Goal: Navigation & Orientation: Find specific page/section

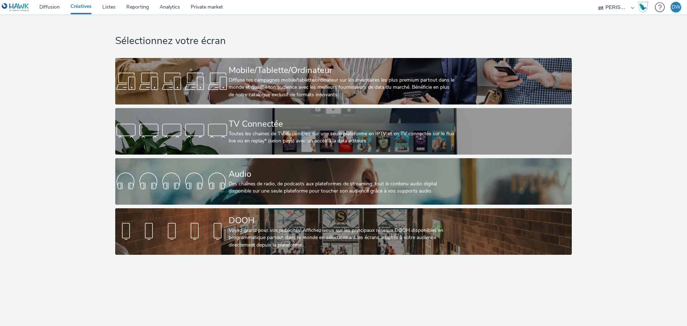
click at [284, 57] on div "Sélectionnez votre écran Mobile/Tablette/Ordinateur Diffuse tes campagnes mobil…" at bounding box center [343, 136] width 461 height 244
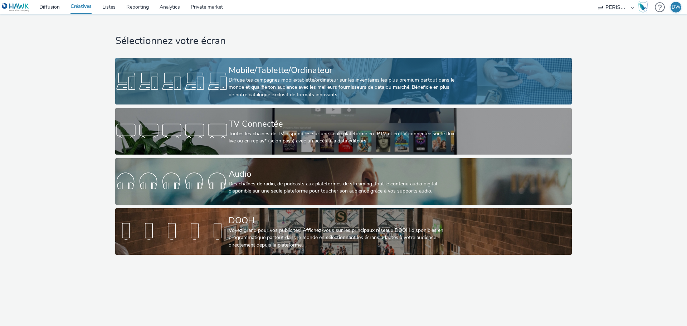
click at [285, 67] on div "Mobile/Tablette/Ordinateur" at bounding box center [342, 70] width 227 height 13
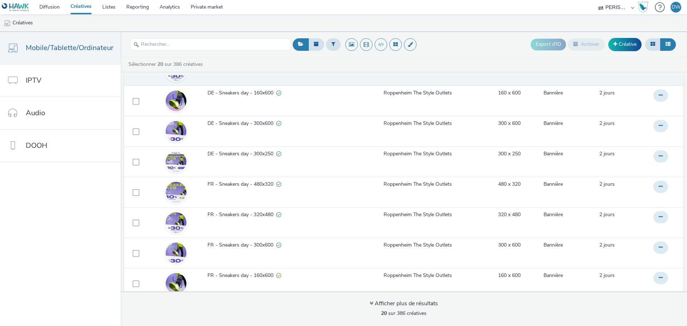
scroll to position [72, 0]
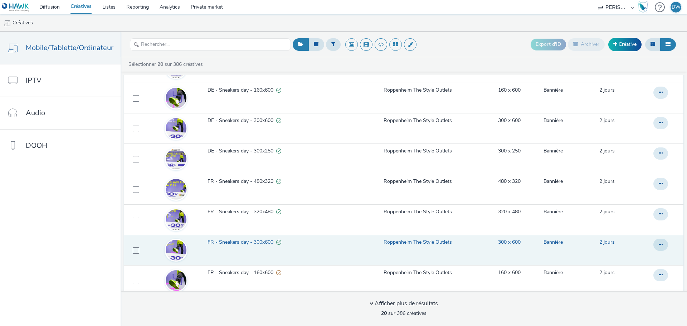
click at [249, 242] on span "FR - Sneakers day - 300x600" at bounding box center [242, 242] width 69 height 7
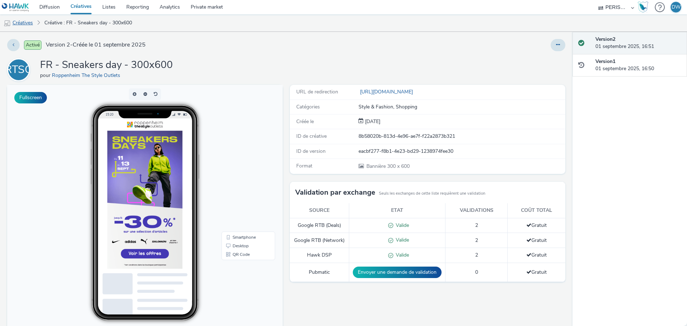
click at [23, 21] on link "Créatives" at bounding box center [18, 22] width 37 height 17
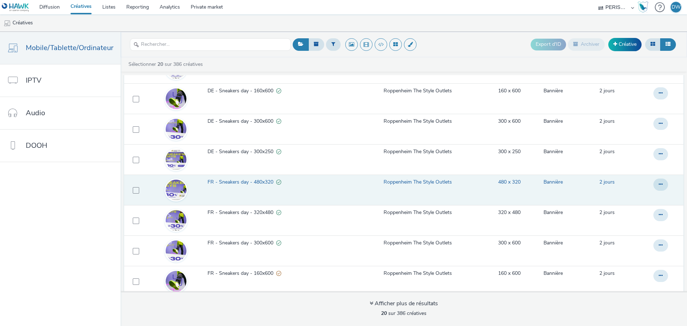
scroll to position [72, 0]
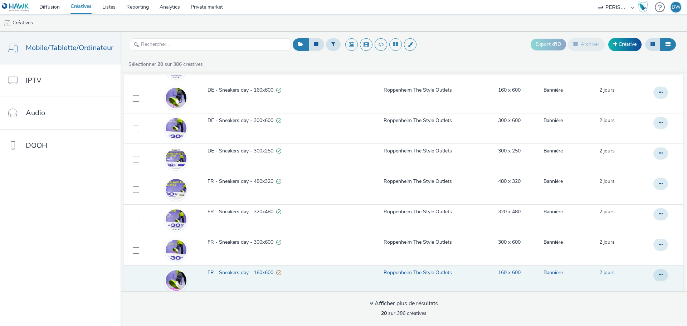
click at [244, 272] on span "FR - Sneakers day - 160x600" at bounding box center [242, 272] width 69 height 7
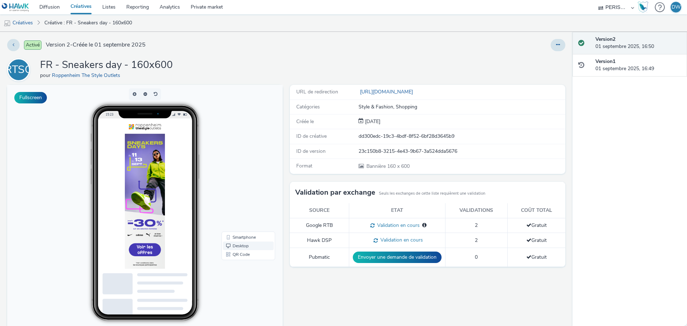
click at [232, 246] on link "Desktop" at bounding box center [248, 246] width 51 height 9
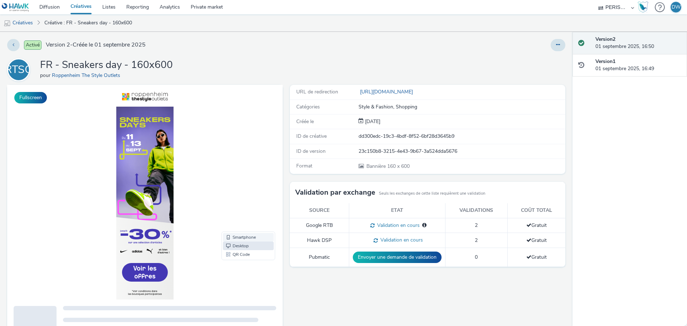
click at [239, 237] on link "Smartphone" at bounding box center [248, 237] width 51 height 9
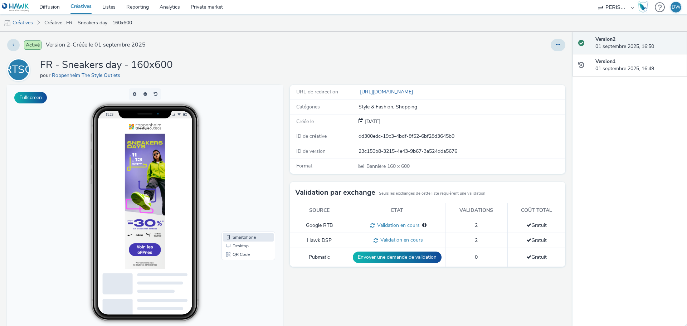
click at [18, 26] on link "Créatives" at bounding box center [18, 22] width 37 height 17
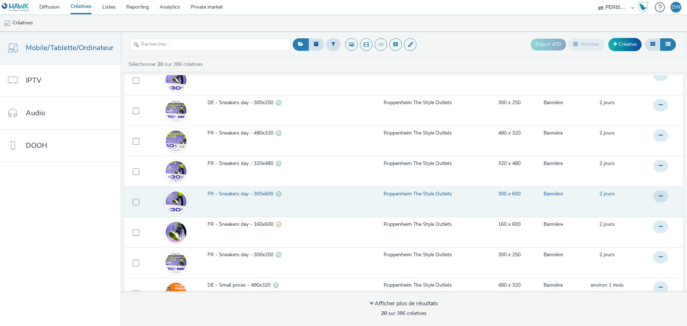
scroll to position [107, 0]
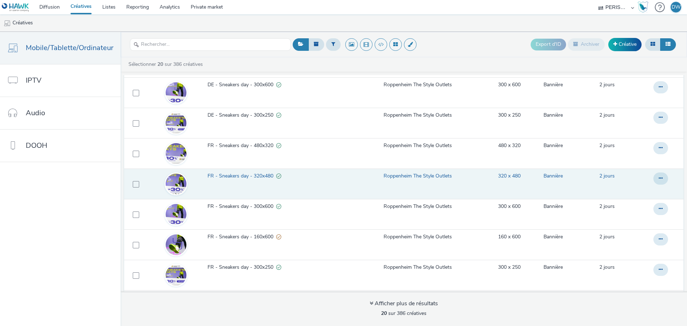
click at [222, 175] on span "FR - Sneakers day - 320x480" at bounding box center [242, 176] width 69 height 7
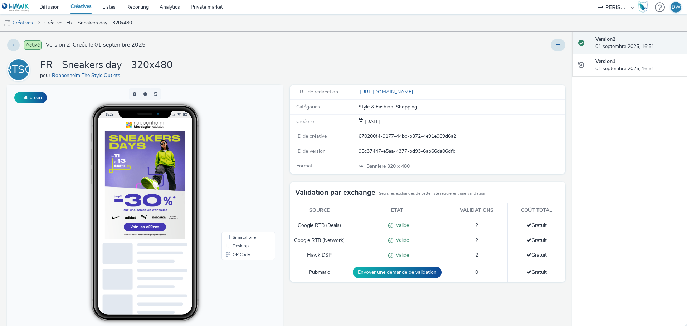
click at [31, 19] on link "Créatives" at bounding box center [18, 22] width 37 height 17
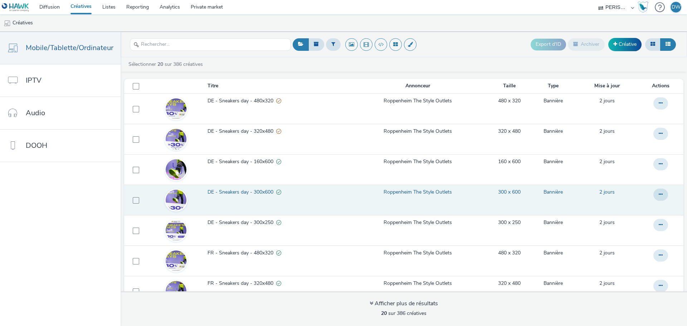
click at [232, 189] on span "DE - Sneakers day - 300x600" at bounding box center [242, 192] width 69 height 7
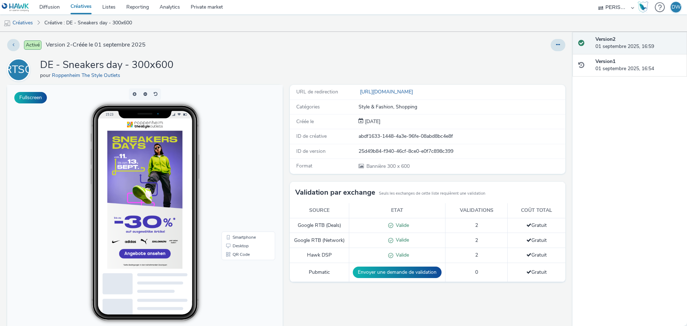
click at [71, 214] on div "15:23" at bounding box center [144, 213] width 147 height 217
click at [33, 24] on link "Créatives" at bounding box center [18, 22] width 37 height 17
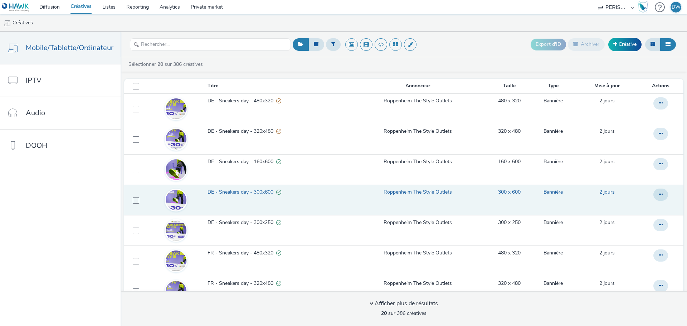
click at [267, 191] on span "DE - Sneakers day - 300x600" at bounding box center [242, 192] width 69 height 7
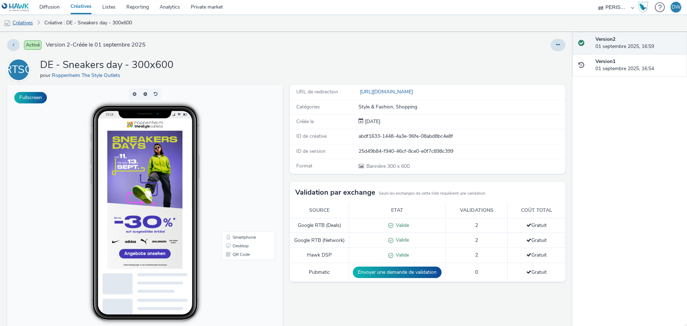
click at [24, 24] on link "Créatives" at bounding box center [18, 22] width 37 height 17
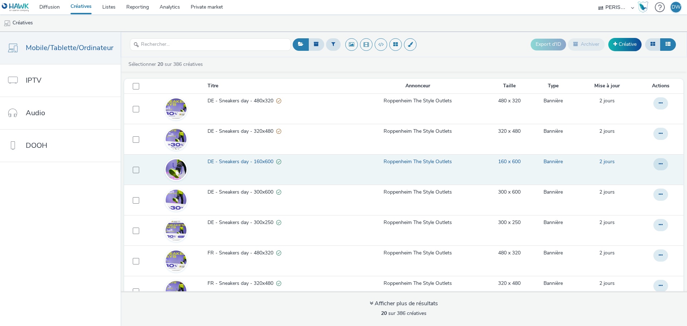
click at [254, 162] on span "DE - Sneakers day - 160x600" at bounding box center [242, 161] width 69 height 7
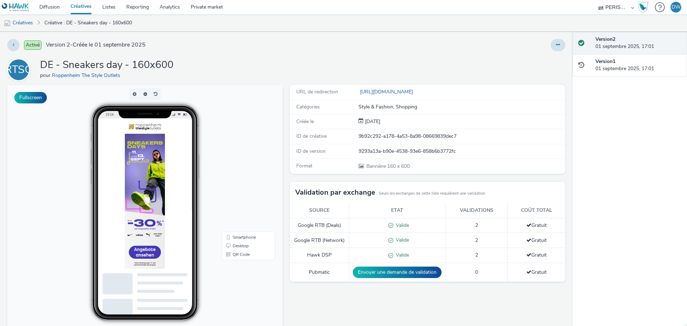
click at [625, 149] on div "Version 2 01 septembre 2025, 17:01 Version 1 01 septembre 2025, 17:01" at bounding box center [630, 179] width 115 height 294
click at [30, 21] on link "Créatives" at bounding box center [18, 22] width 37 height 17
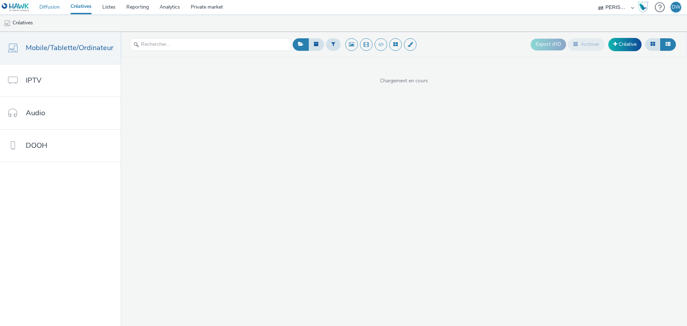
click at [59, 4] on link "Diffusion" at bounding box center [49, 7] width 31 height 14
